Goal: Information Seeking & Learning: Learn about a topic

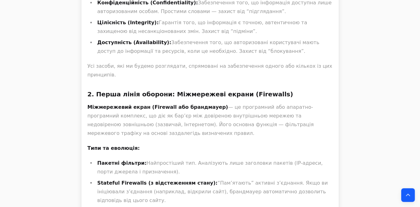
scroll to position [696, 0]
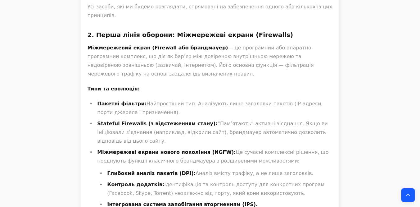
click at [238, 148] on li "Міжмережеві екрани нового покоління (NGFW): Це сучасні комплексні рішення, що п…" at bounding box center [214, 184] width 237 height 72
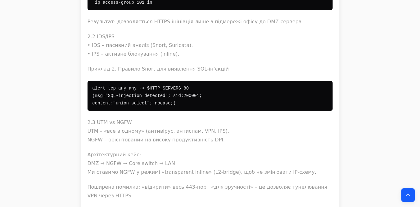
scroll to position [9571, 0]
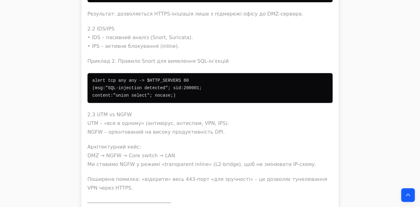
drag, startPoint x: 96, startPoint y: 63, endPoint x: 120, endPoint y: 63, distance: 23.6
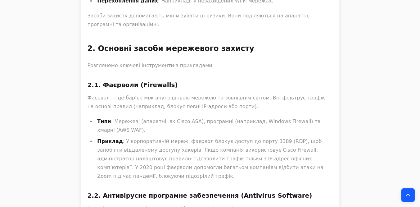
scroll to position [16534, 0]
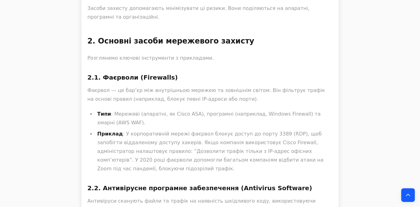
drag, startPoint x: 218, startPoint y: 48, endPoint x: 83, endPoint y: 40, distance: 135.7
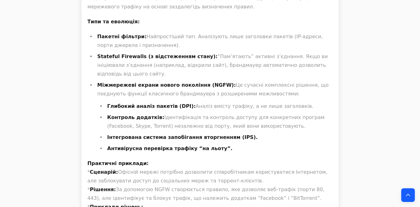
scroll to position [771, 0]
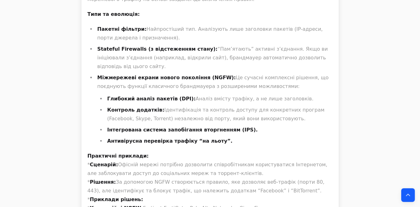
drag, startPoint x: 263, startPoint y: 165, endPoint x: 137, endPoint y: 164, distance: 125.5
click at [137, 164] on p "Практичні приклади: * Сценарій: Офісній мережі потрібно дозволити співробітника…" at bounding box center [210, 191] width 245 height 78
click at [169, 178] on p "Практичні приклади: * Сценарій: Офісній мережі потрібно дозволити співробітника…" at bounding box center [210, 191] width 245 height 78
drag, startPoint x: 328, startPoint y: 178, endPoint x: 75, endPoint y: 179, distance: 253.3
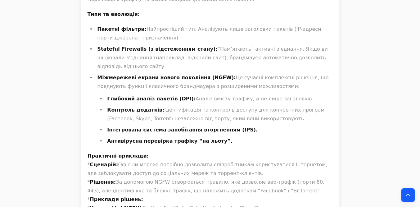
click at [128, 152] on p "Практичні приклади: * Сценарій: Офісній мережі потрібно дозволити співробітника…" at bounding box center [210, 191] width 245 height 78
